Goal: Task Accomplishment & Management: Complete application form

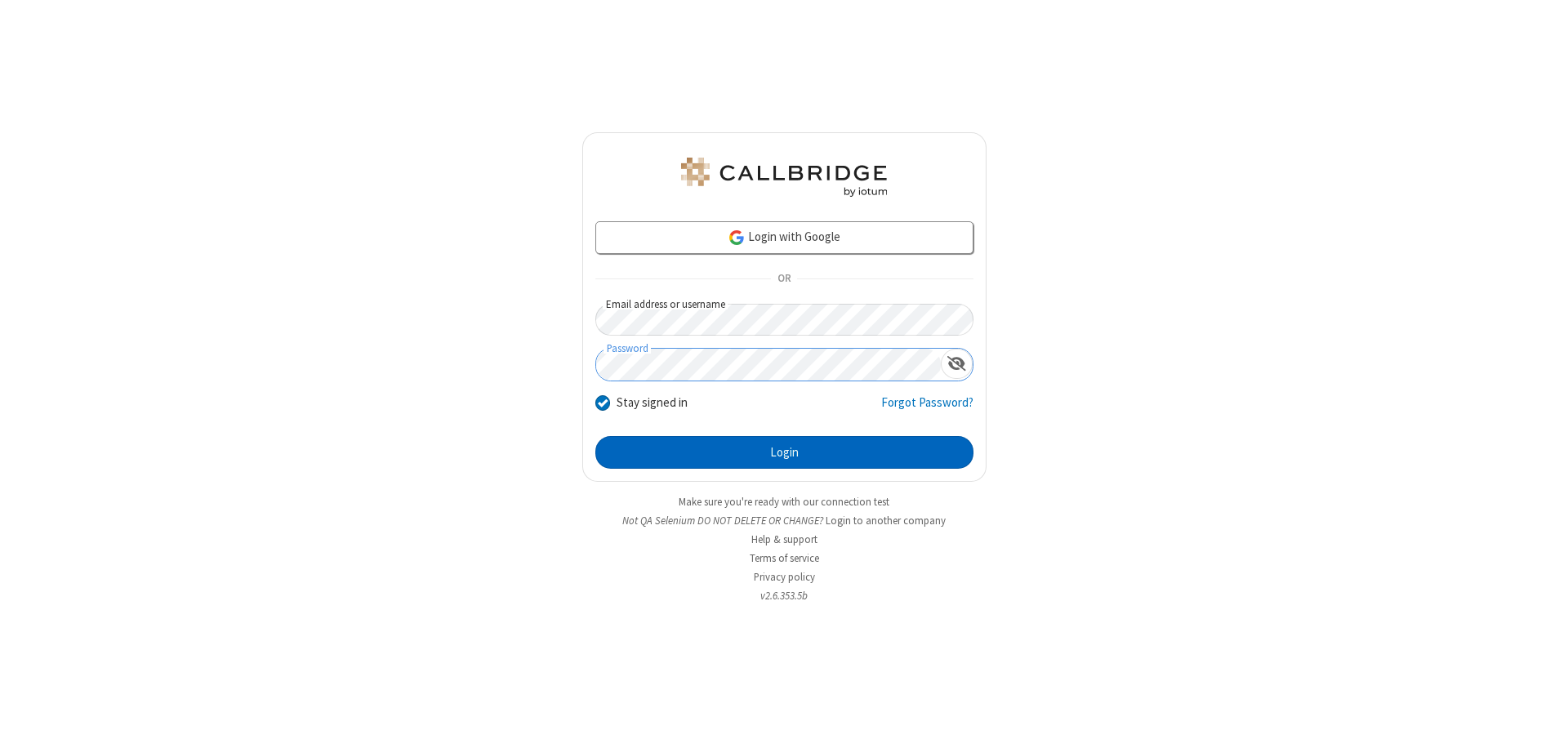
click at [784, 453] on button "Login" at bounding box center [784, 452] width 378 height 32
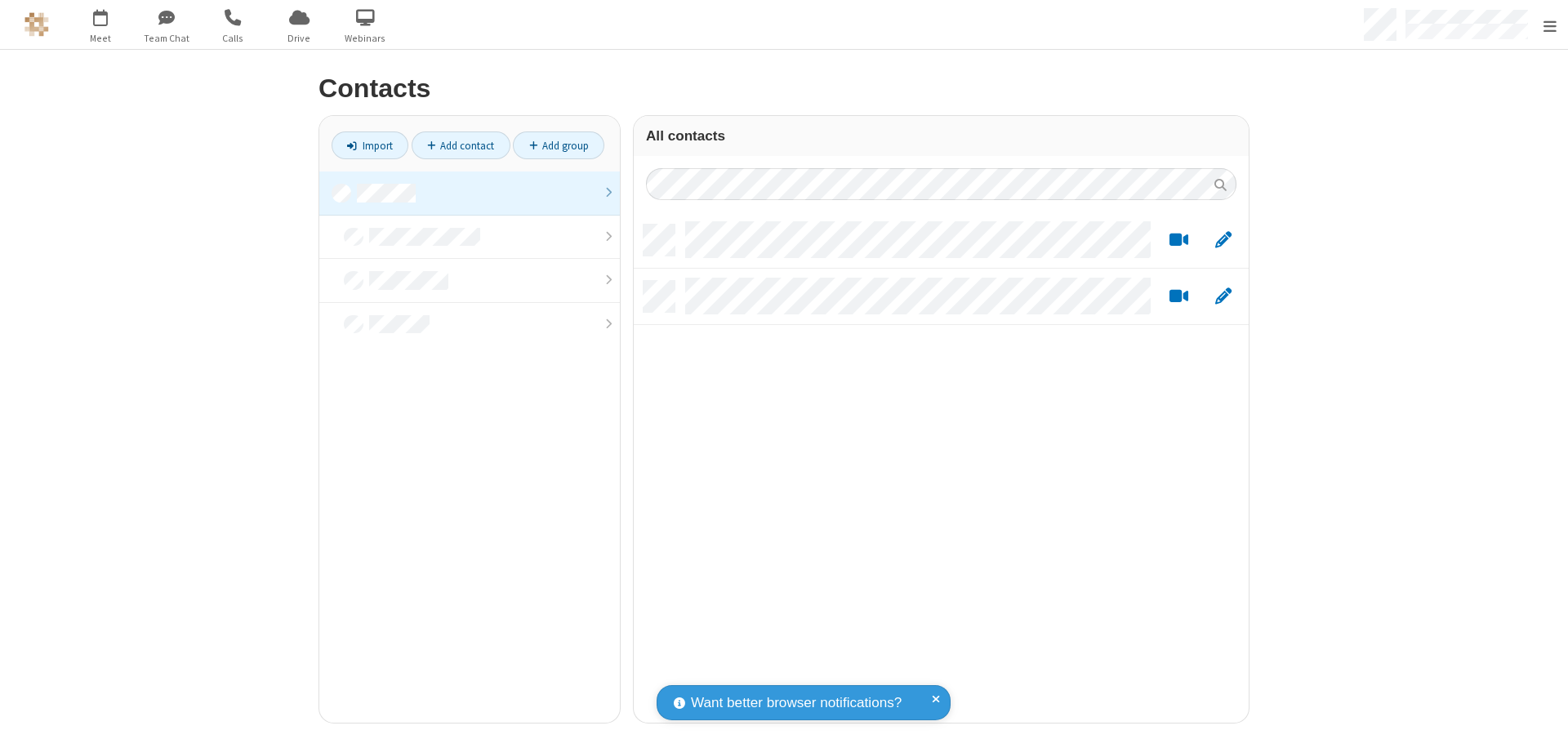
click at [463, 192] on link at bounding box center [469, 193] width 301 height 44
click at [454, 145] on link "Add contact" at bounding box center [461, 145] width 99 height 28
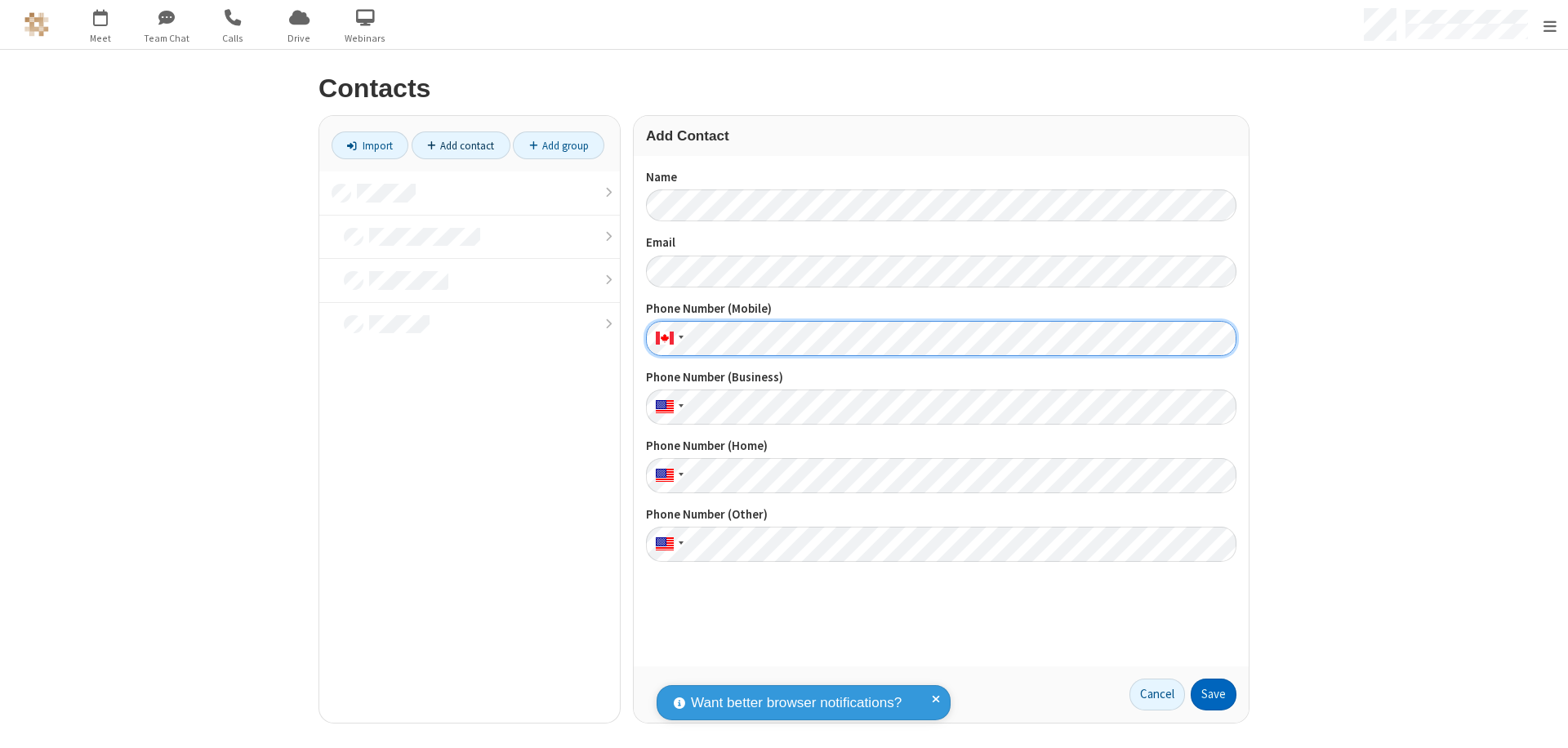
click at [1207, 694] on button "Save" at bounding box center [1213, 694] width 45 height 32
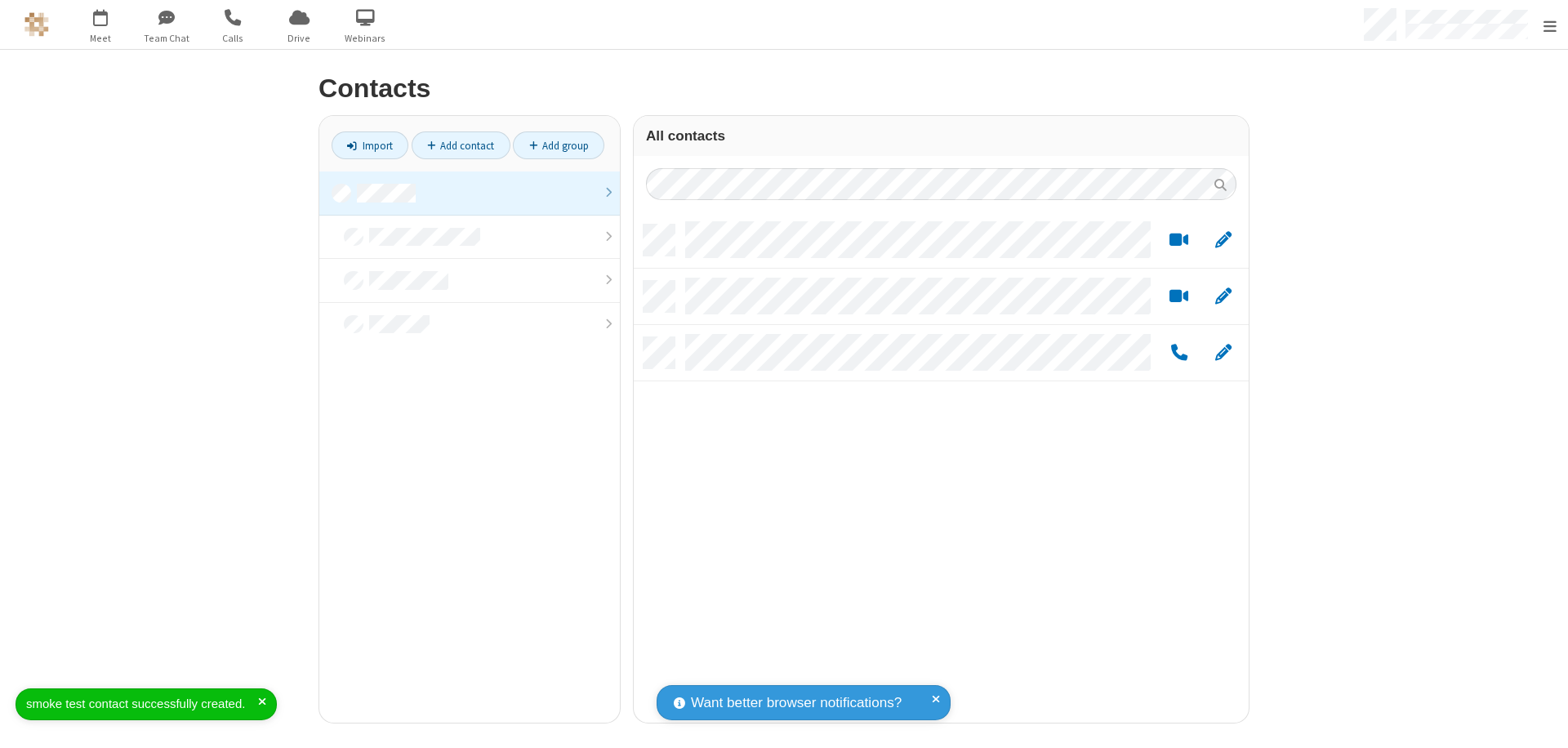
scroll to position [498, 602]
